Goal: Task Accomplishment & Management: Manage account settings

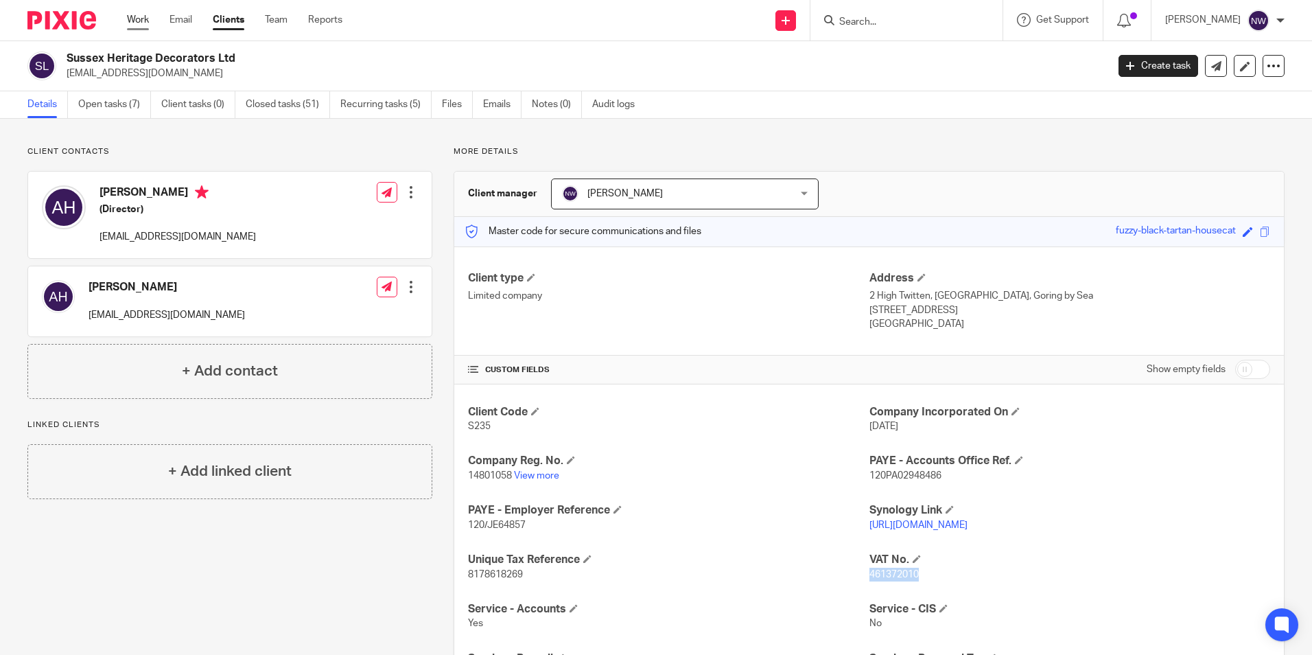
click at [146, 23] on link "Work" at bounding box center [138, 20] width 22 height 14
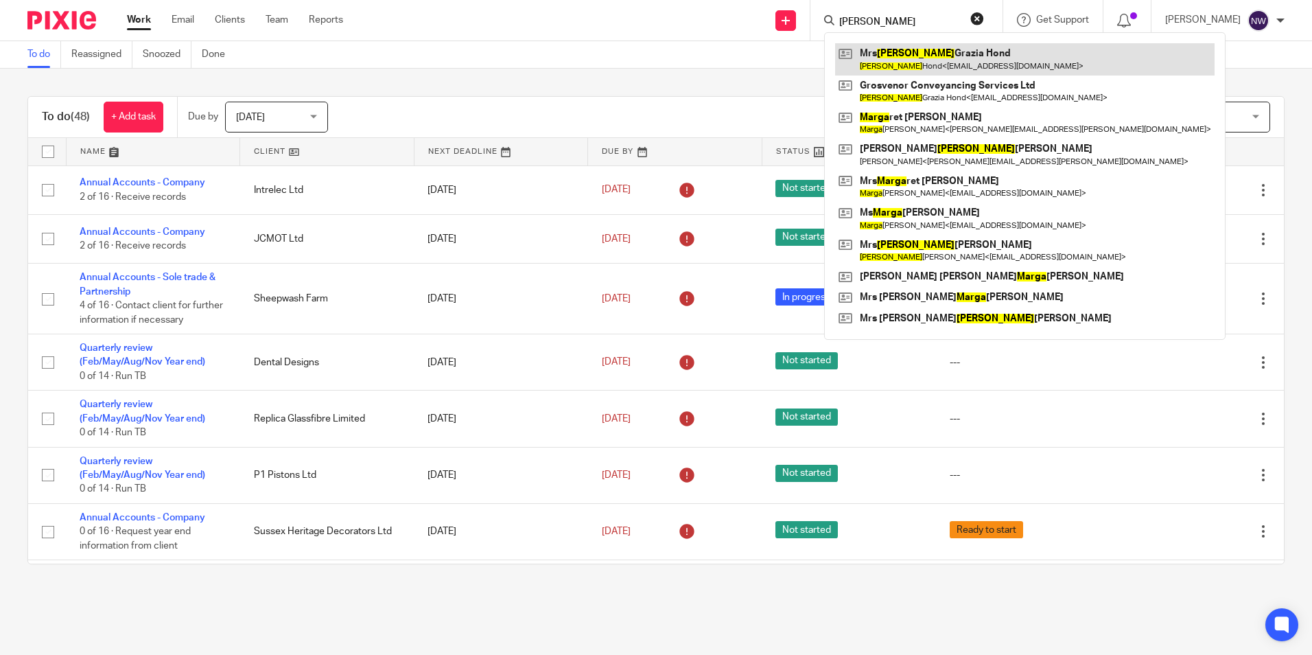
type input "maria"
click at [908, 56] on link at bounding box center [1024, 59] width 379 height 32
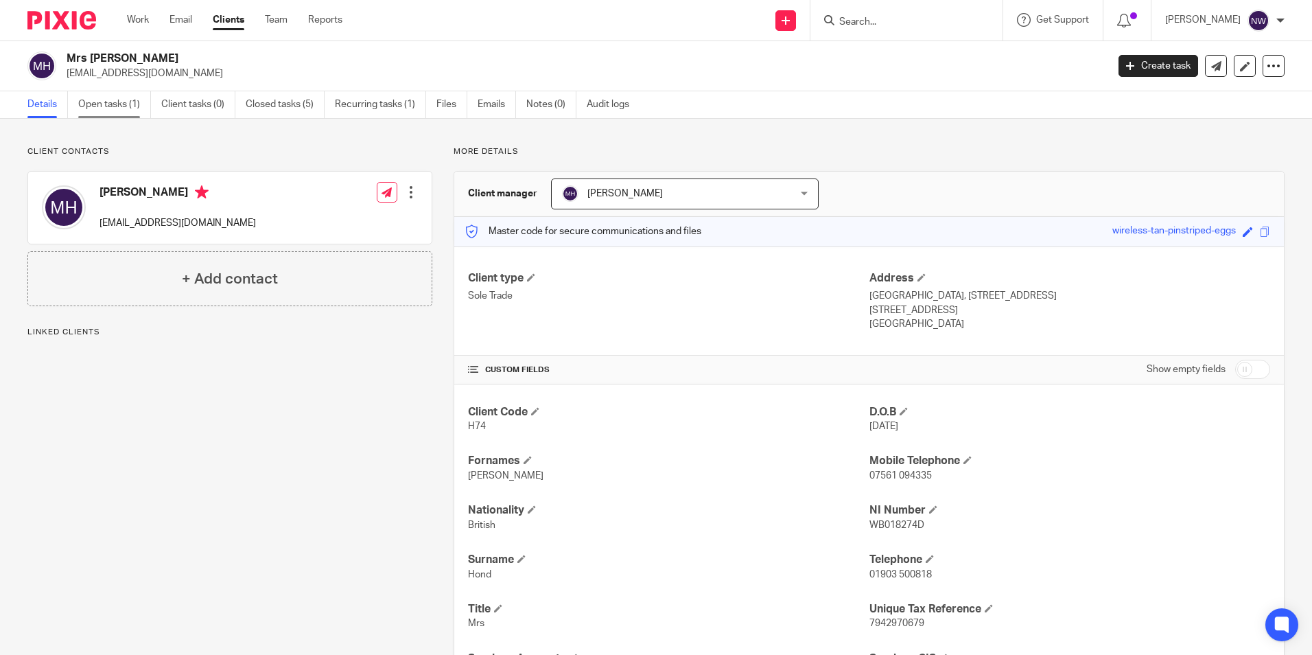
click at [109, 103] on link "Open tasks (1)" at bounding box center [114, 104] width 73 height 27
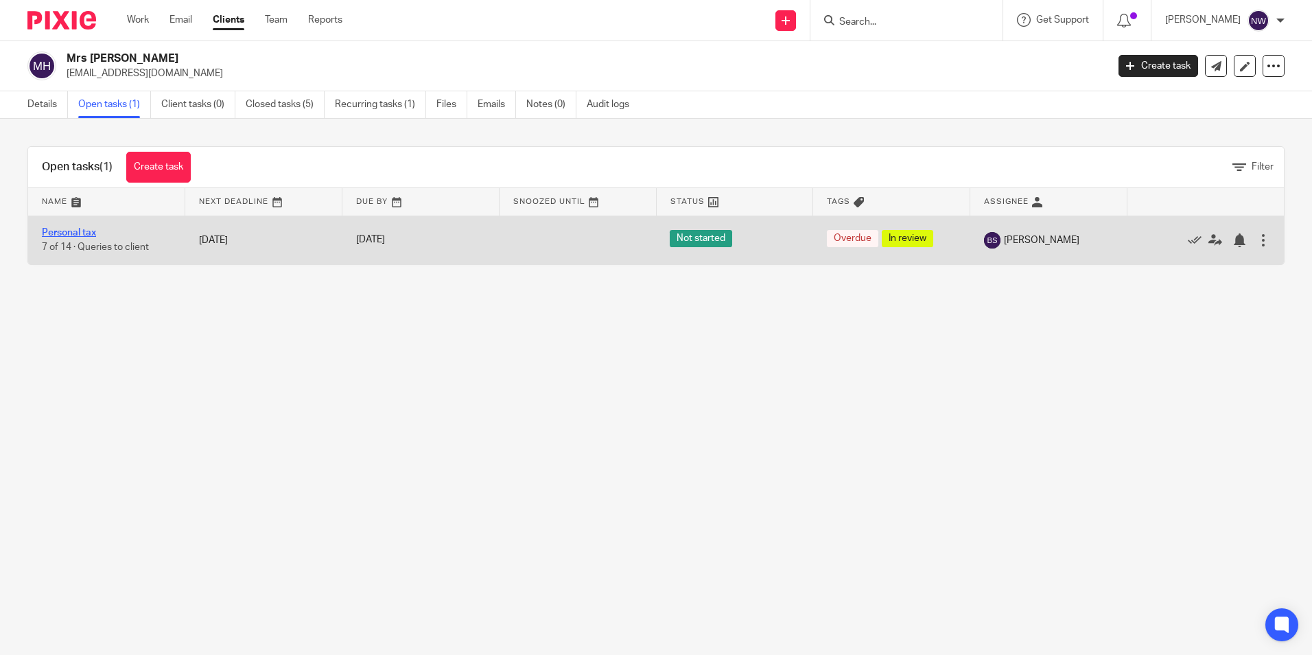
click at [76, 232] on link "Personal tax" at bounding box center [69, 233] width 54 height 10
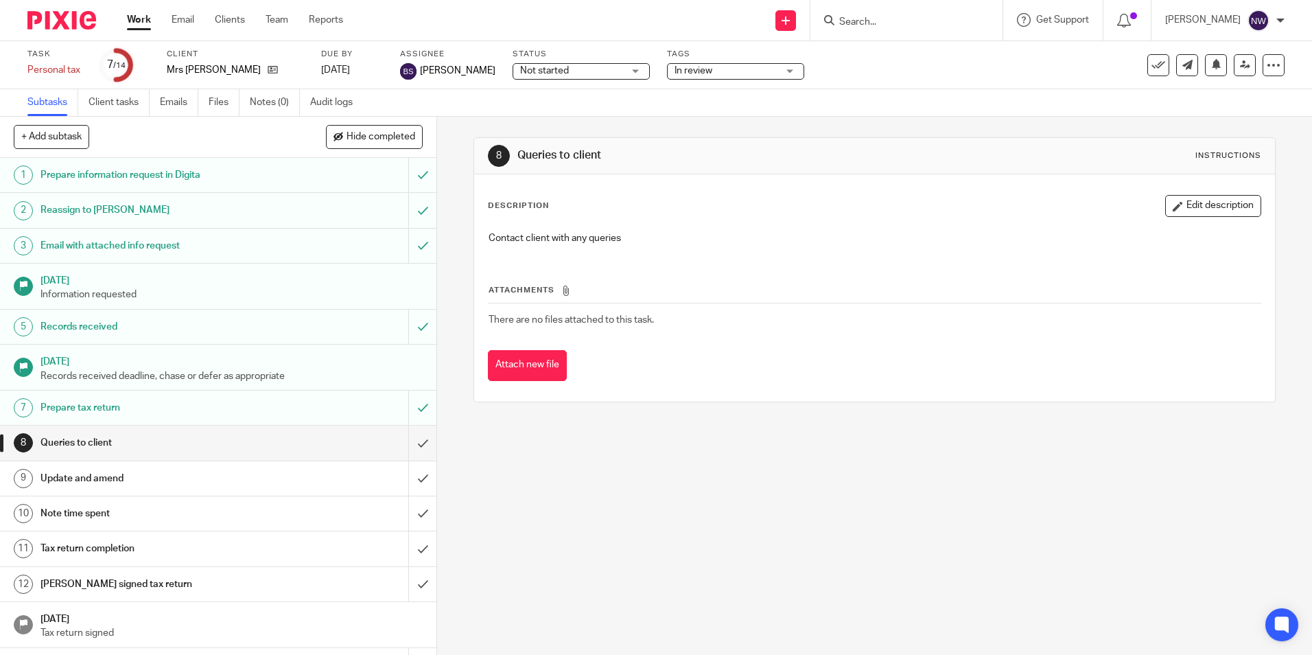
click at [629, 526] on div "8 Queries to client Instructions Description Edit description Contact client wi…" at bounding box center [874, 386] width 875 height 538
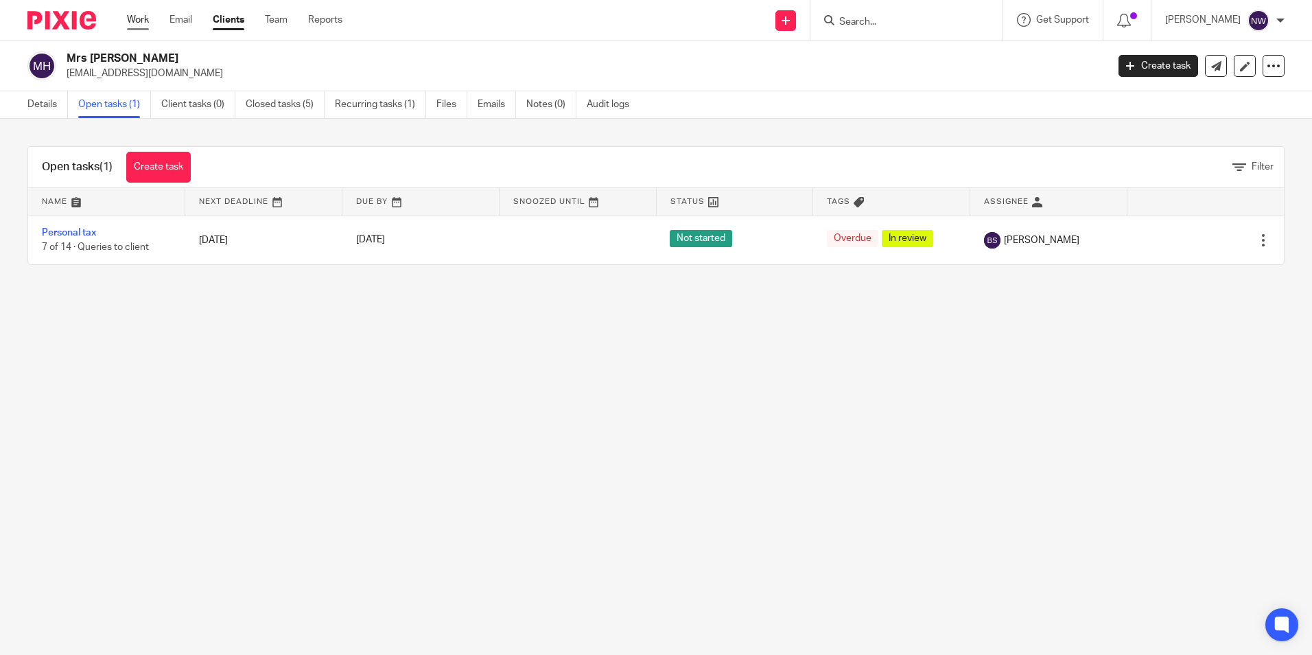
click at [134, 21] on link "Work" at bounding box center [138, 20] width 22 height 14
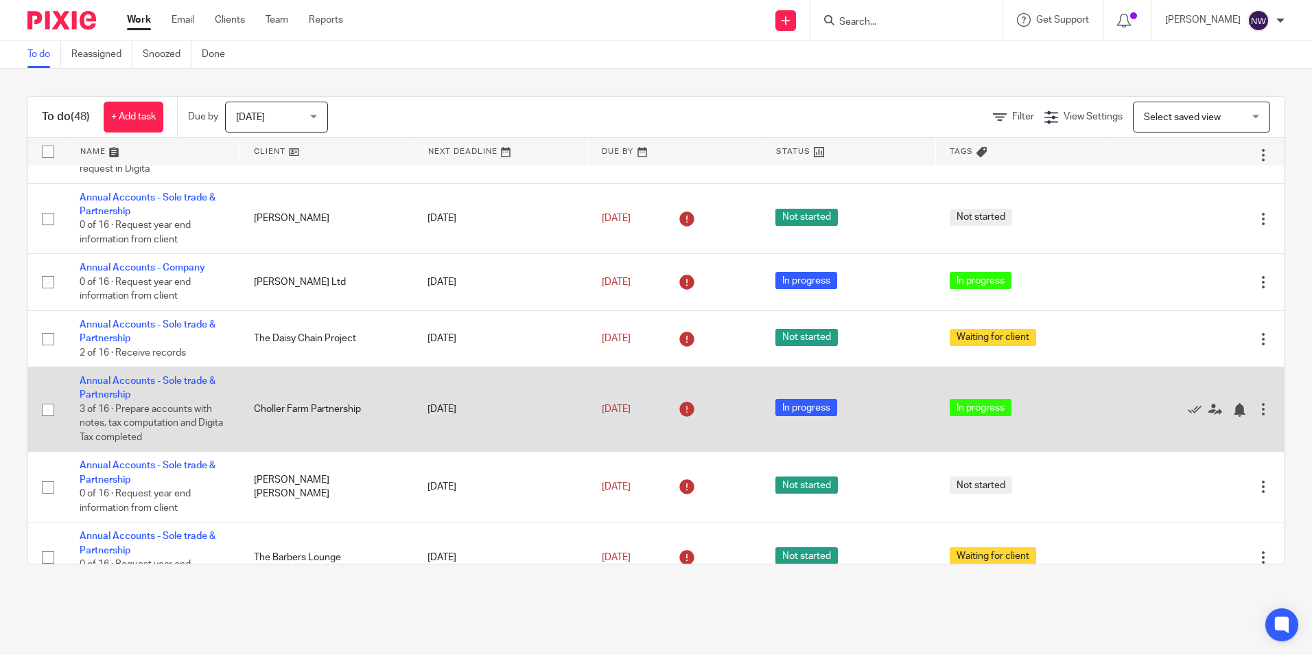
scroll to position [480, 0]
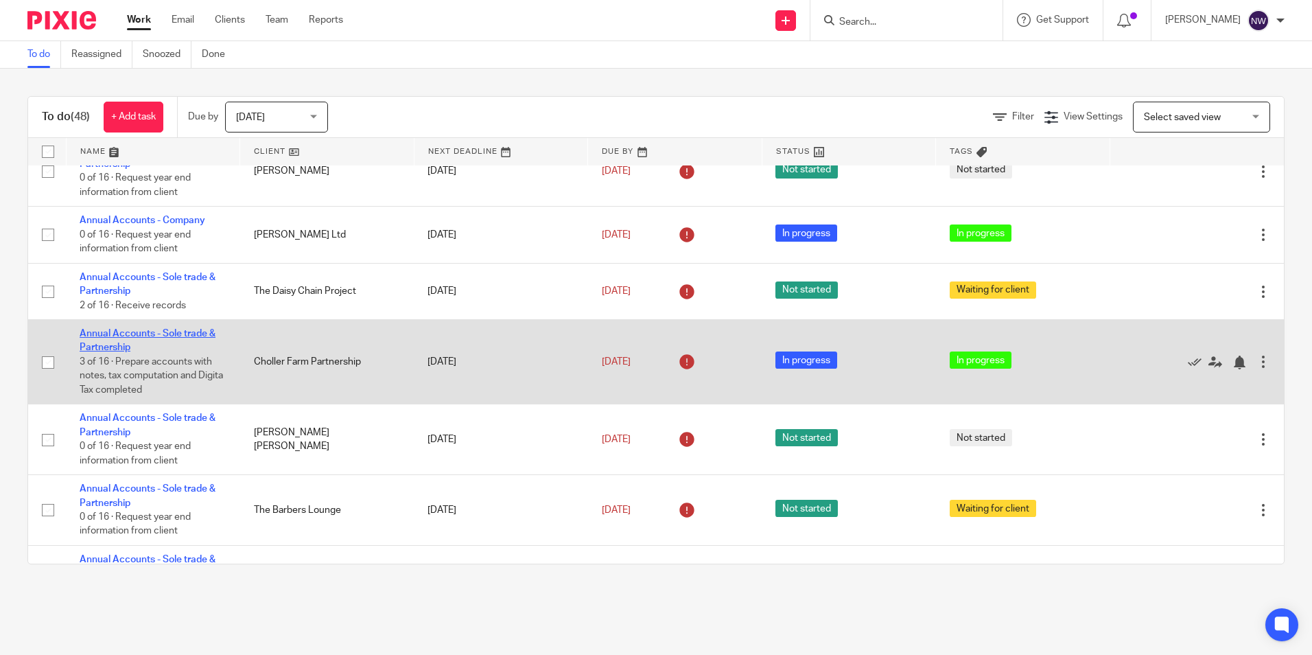
click at [118, 329] on link "Annual Accounts - Sole trade & Partnership" at bounding box center [148, 340] width 136 height 23
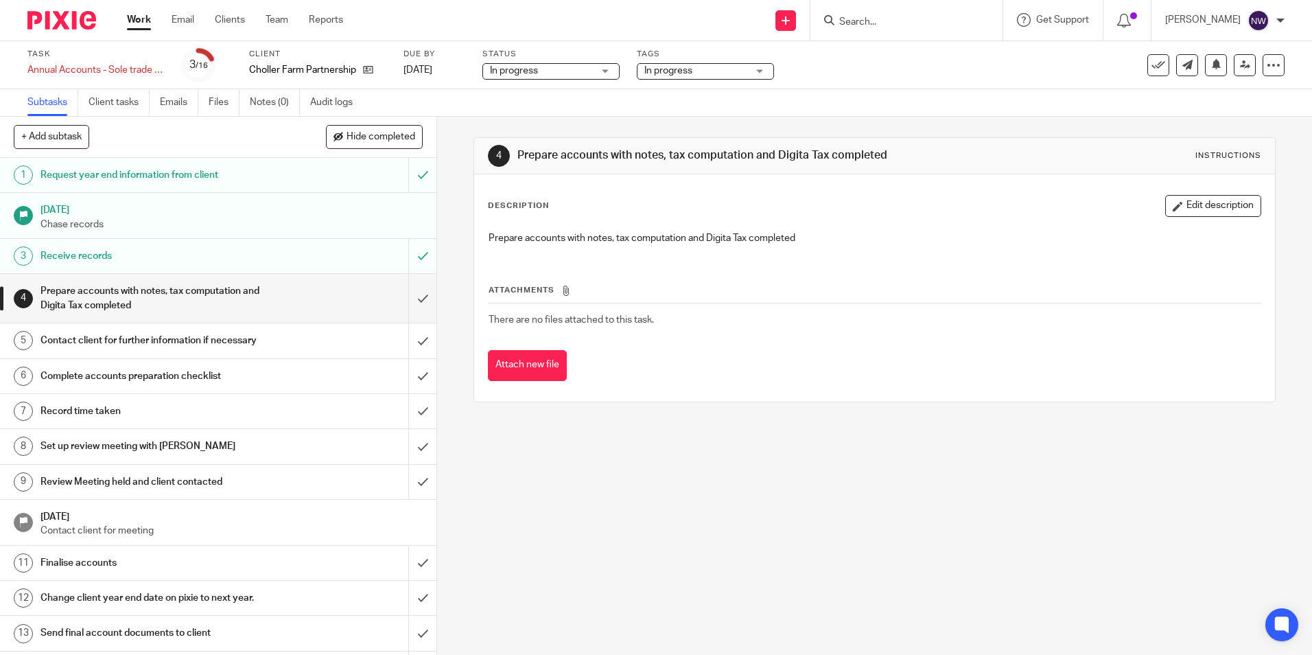
click at [721, 71] on span "In progress" at bounding box center [695, 71] width 103 height 14
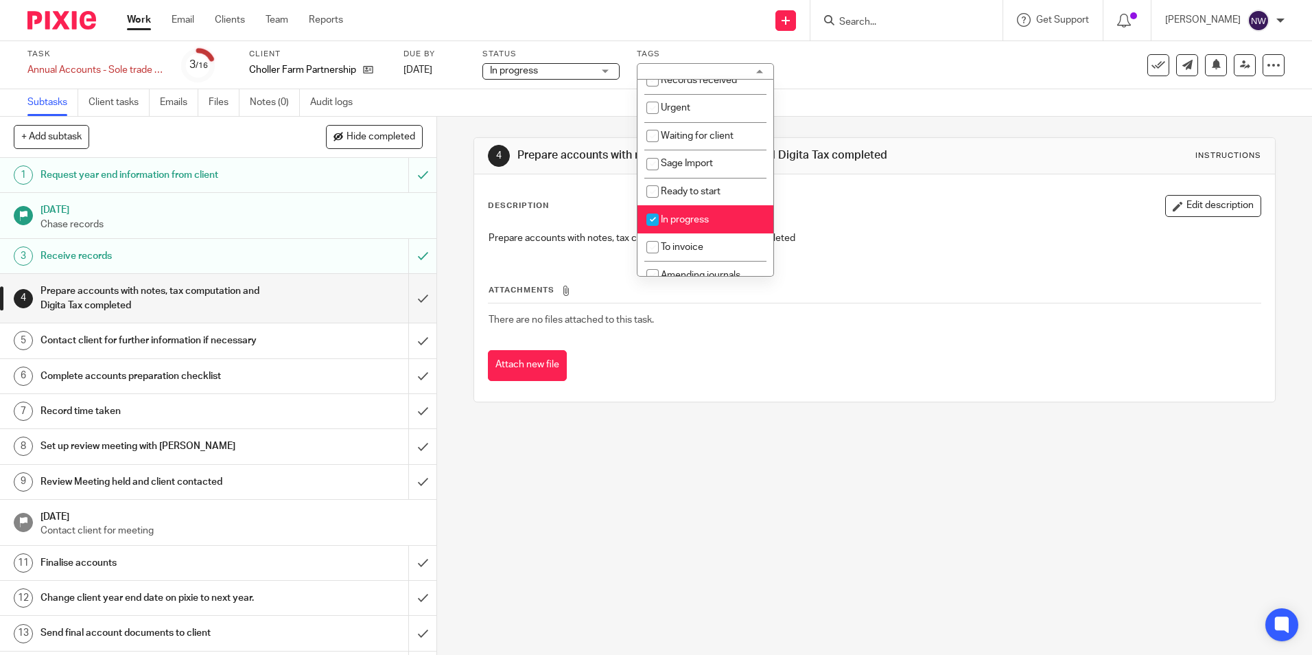
scroll to position [165, 0]
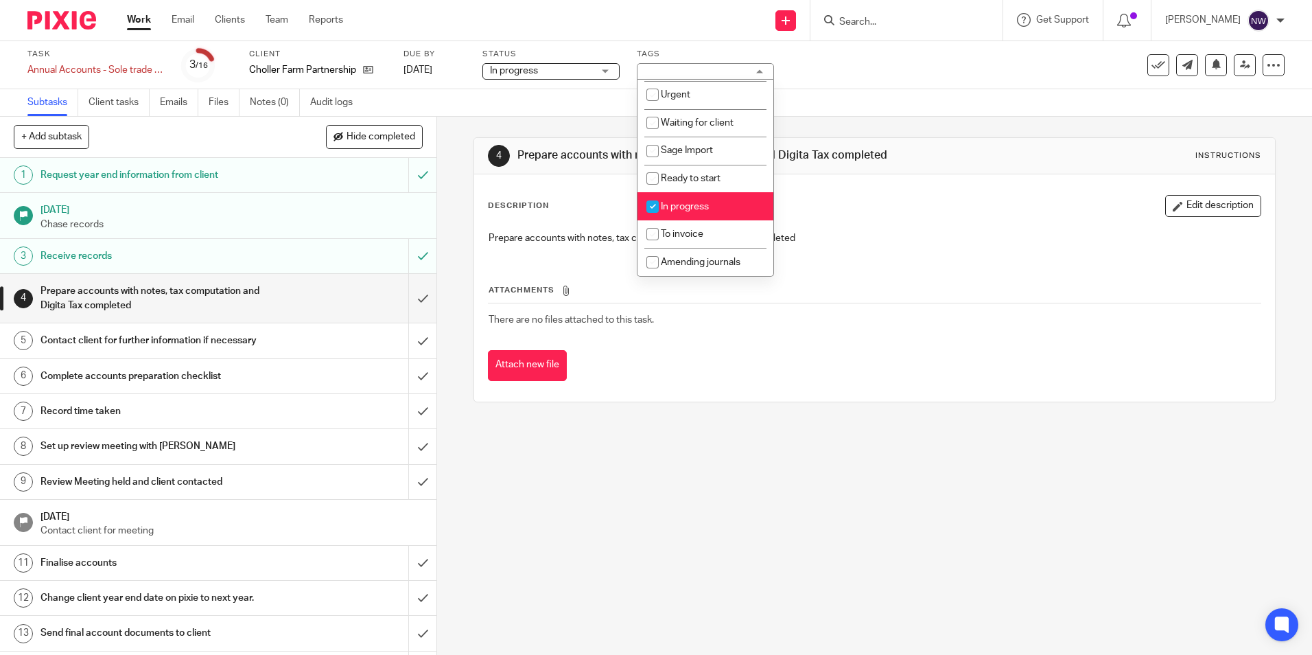
click at [703, 200] on li "In progress" at bounding box center [706, 206] width 136 height 28
checkbox input "false"
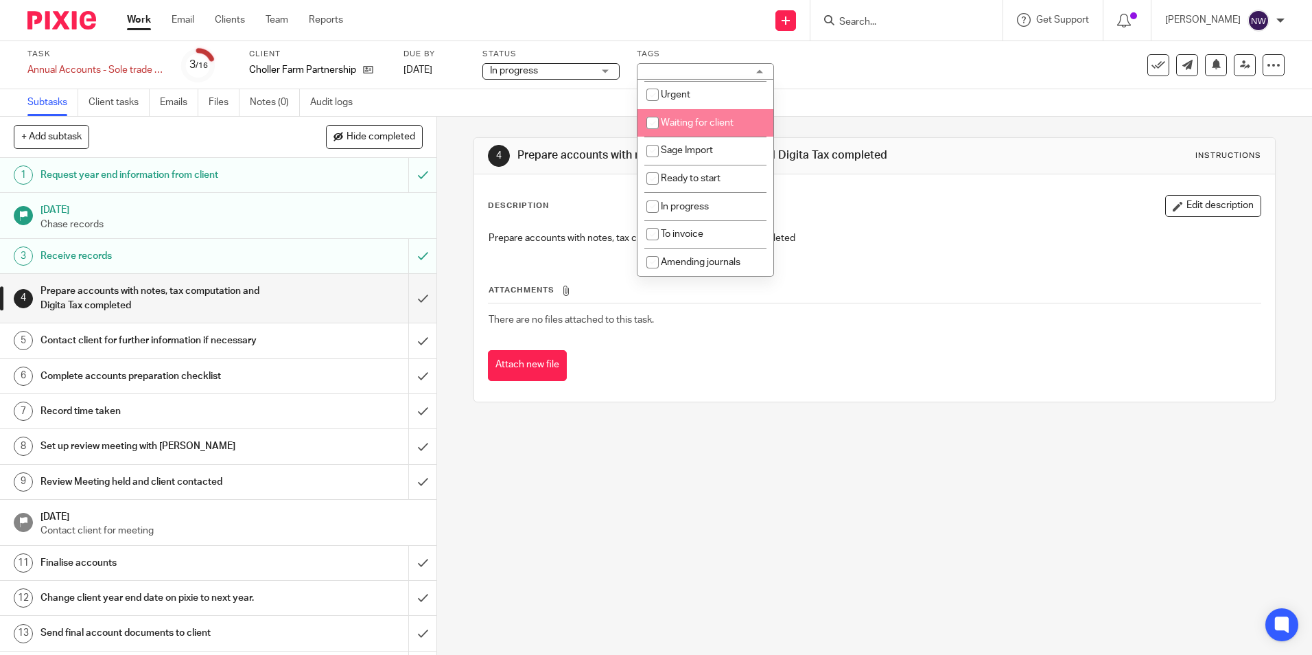
click at [718, 127] on span "Waiting for client" at bounding box center [697, 123] width 73 height 10
checkbox input "true"
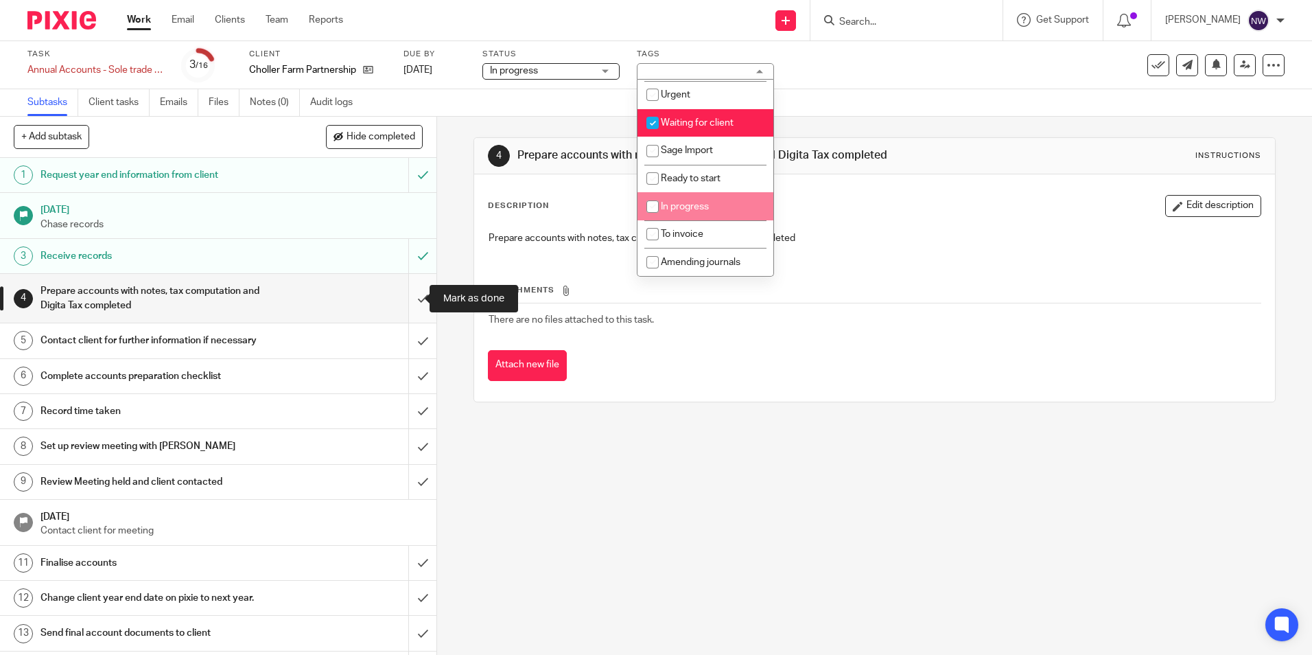
click at [405, 301] on input "submit" at bounding box center [218, 298] width 436 height 49
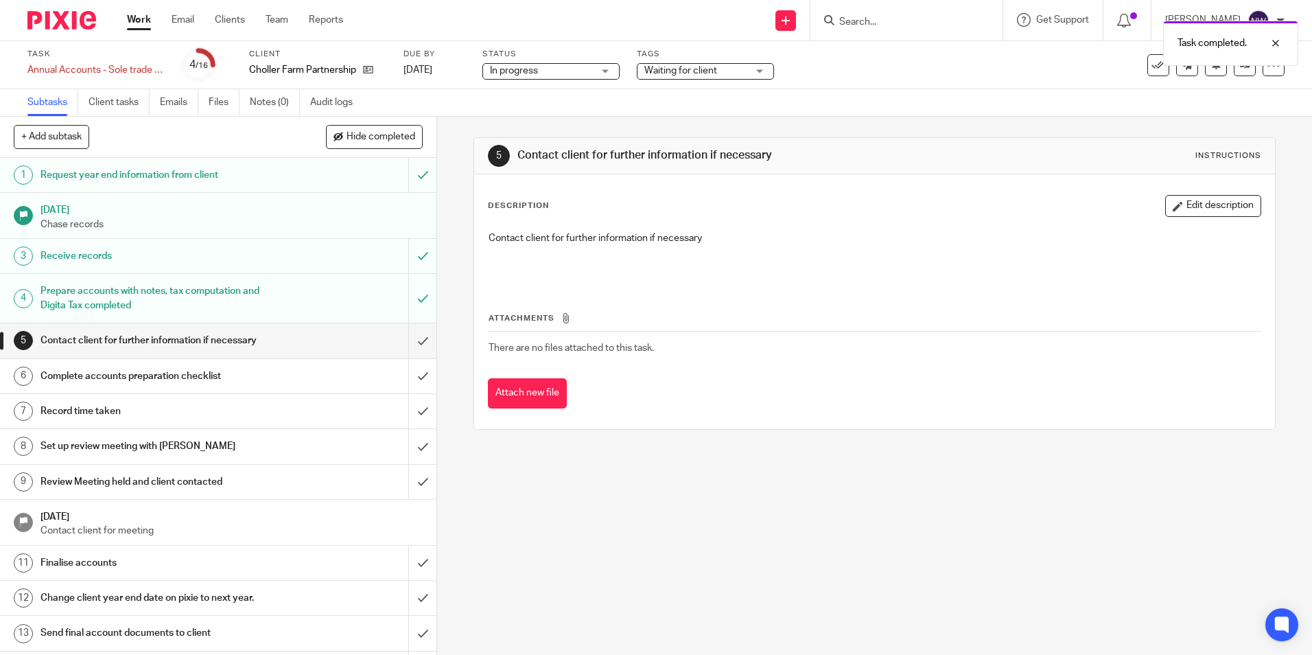
click at [142, 23] on link "Work" at bounding box center [139, 20] width 24 height 14
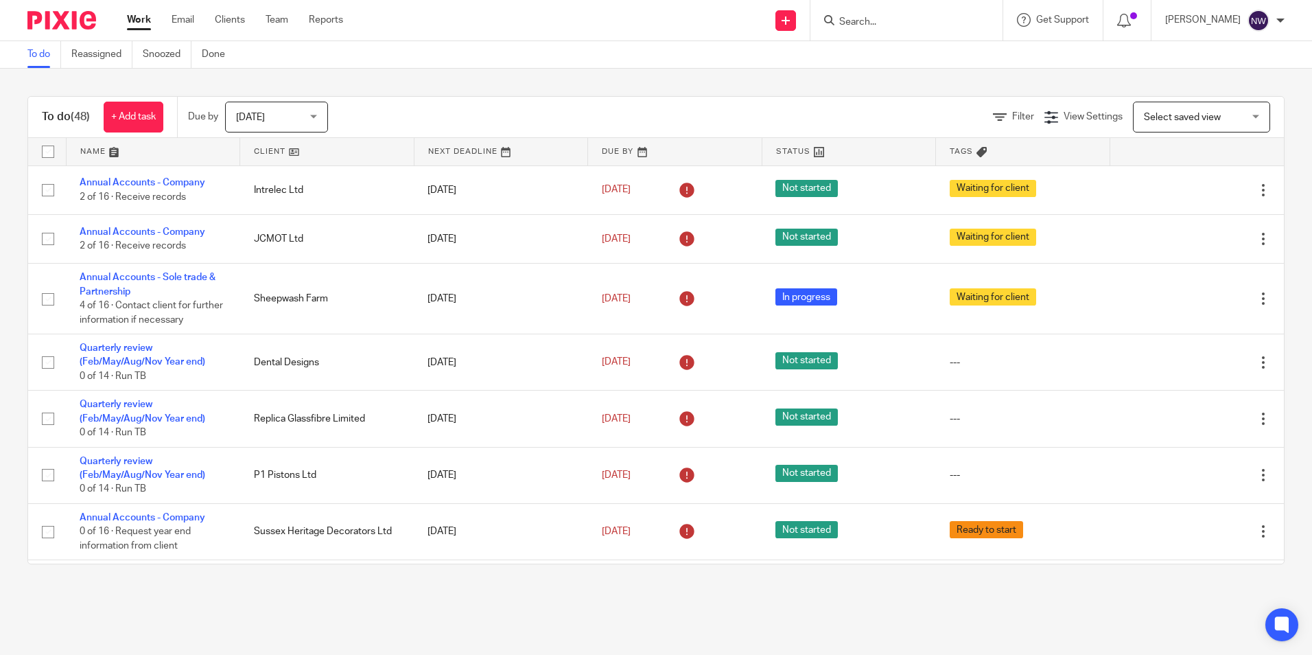
click at [873, 16] on input "Search" at bounding box center [900, 22] width 124 height 12
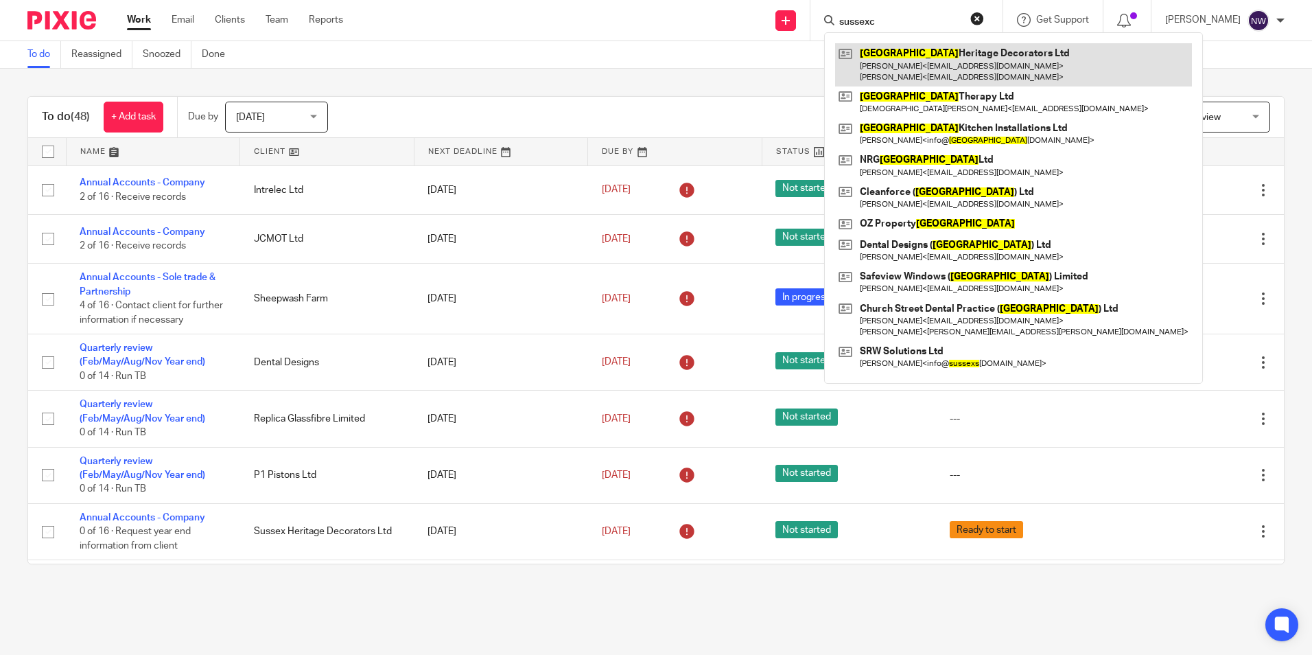
type input "sussexc"
click at [917, 62] on link at bounding box center [1013, 64] width 357 height 43
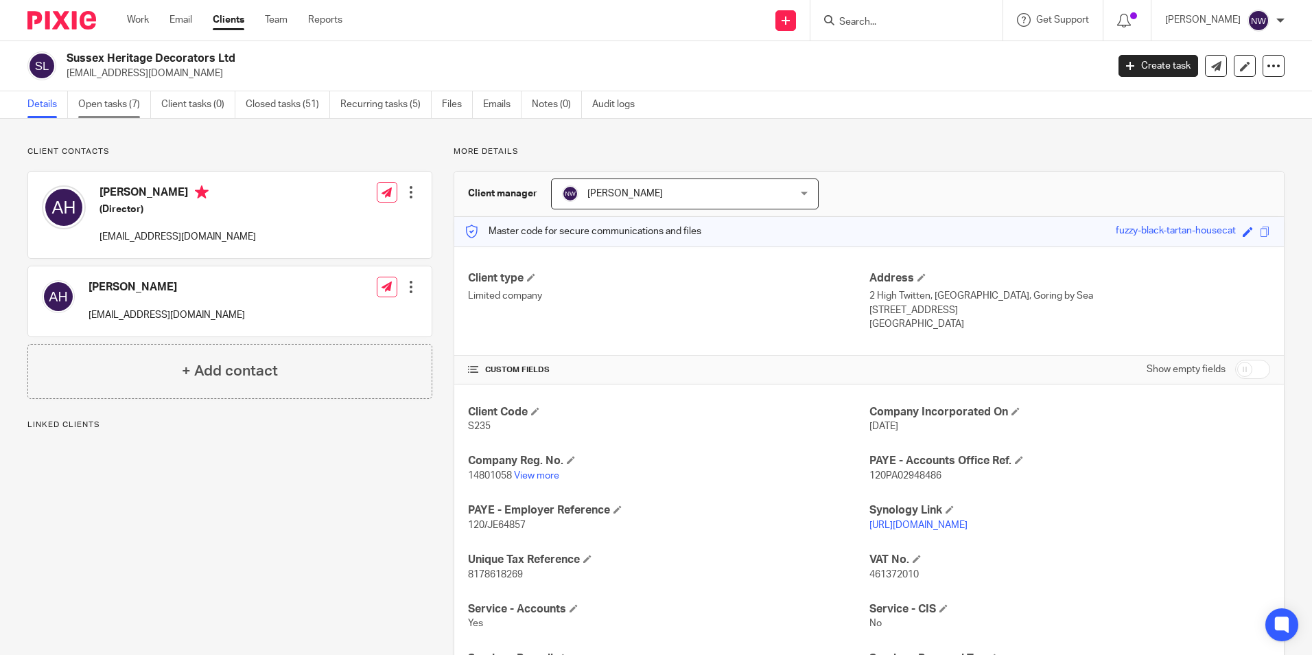
click at [97, 103] on link "Open tasks (7)" at bounding box center [114, 104] width 73 height 27
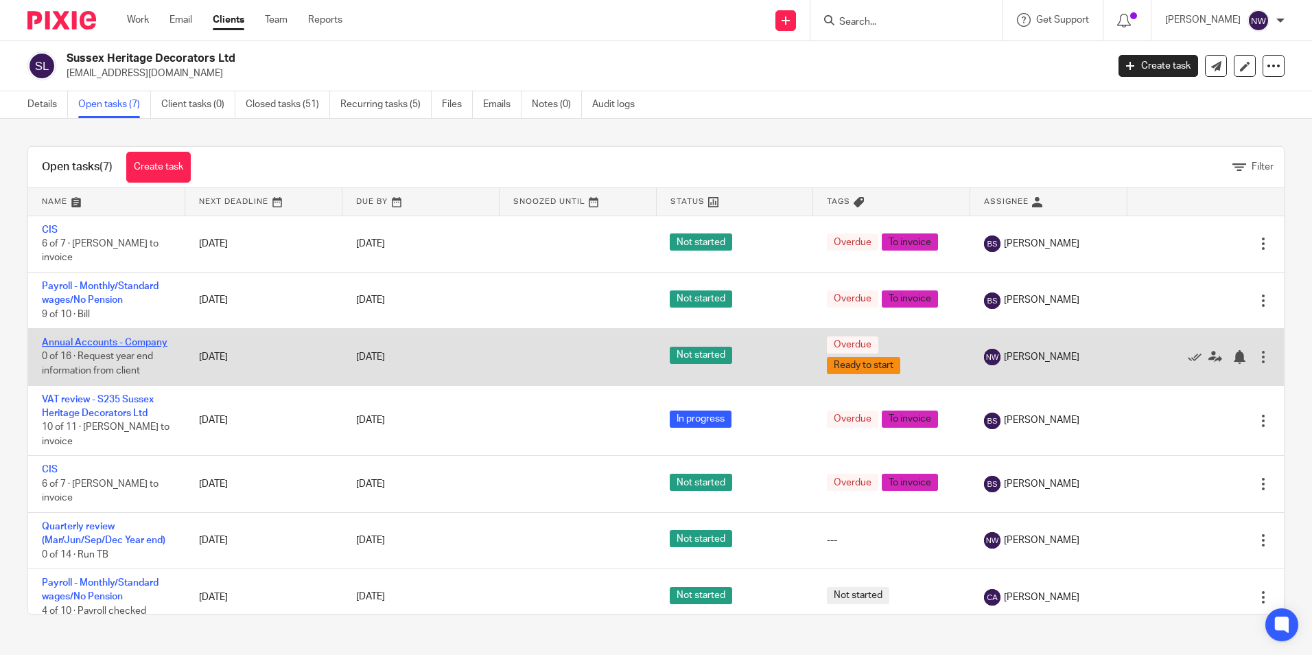
click at [66, 345] on link "Annual Accounts - Company" at bounding box center [105, 343] width 126 height 10
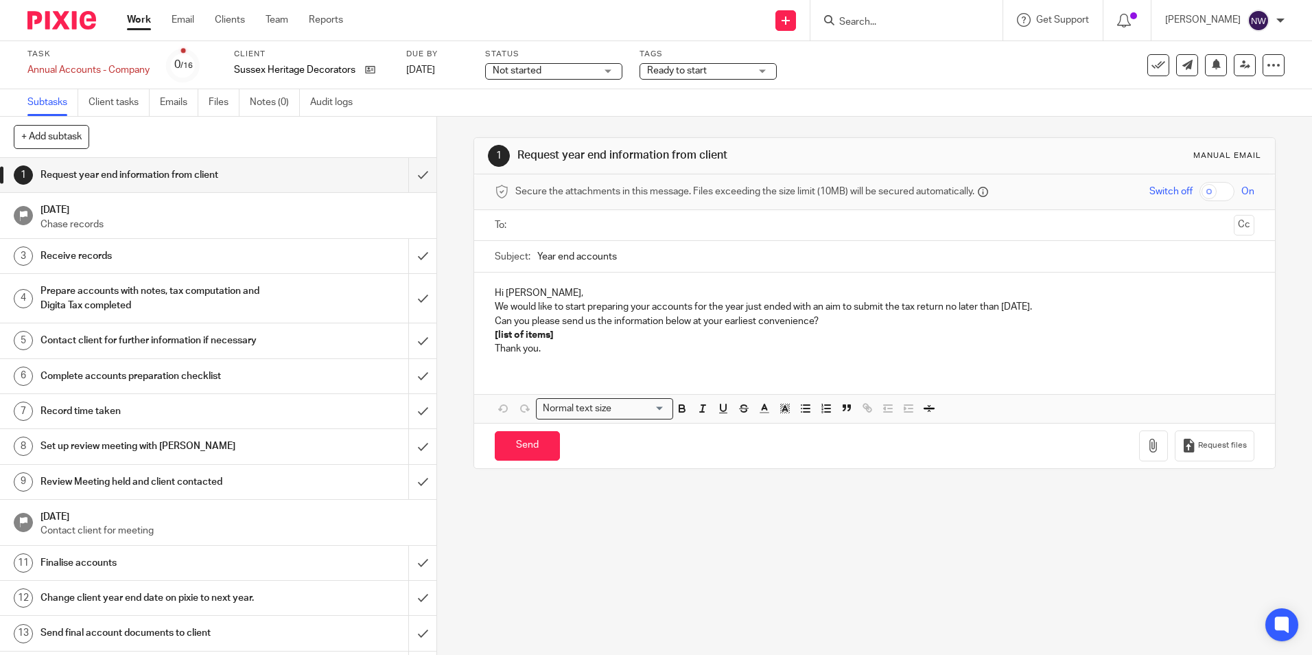
click at [642, 552] on div "1 Request year end information from client Manual email Secure the attachments …" at bounding box center [874, 386] width 875 height 538
